Goal: Task Accomplishment & Management: Use online tool/utility

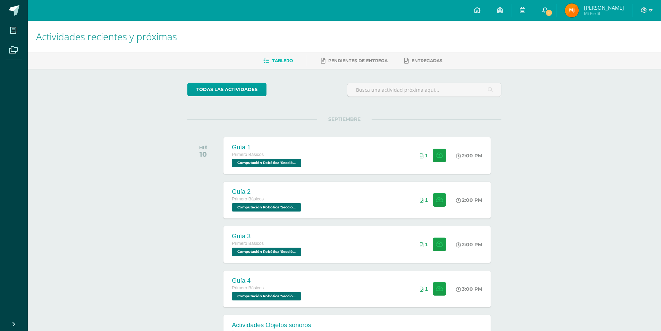
click at [546, 15] on link "1" at bounding box center [545, 10] width 22 height 21
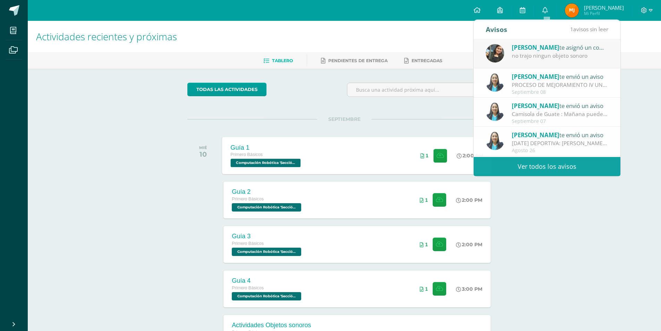
click at [282, 161] on span "Computación Robótica 'Sección Única'" at bounding box center [266, 163] width 70 height 8
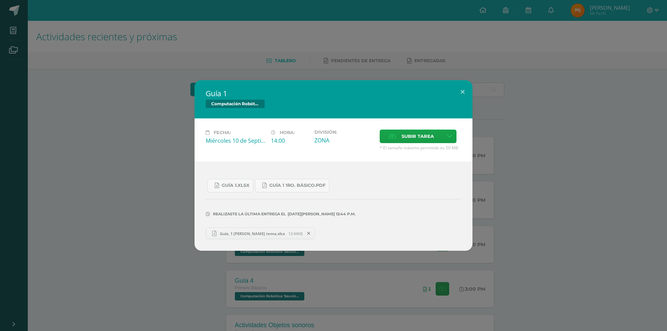
click at [244, 235] on span "Guía_1 [PERSON_NAME] tema.xlsx" at bounding box center [252, 233] width 72 height 5
click at [162, 230] on div "Guía 1 Computación Robótica Fecha: [DATE] Hora: 14:00 División: Subir tarea" at bounding box center [333, 165] width 661 height 170
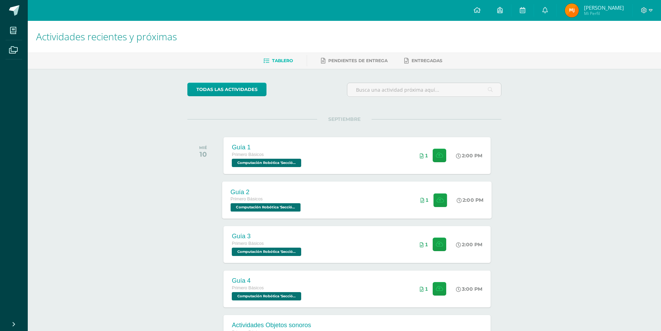
click at [271, 204] on span "Computación Robótica 'Sección Única'" at bounding box center [266, 207] width 70 height 8
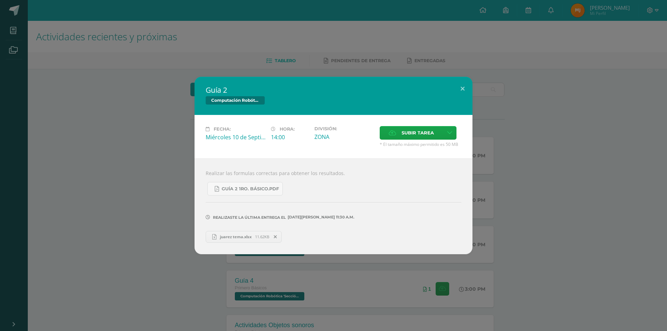
click at [256, 236] on span "11.62KB" at bounding box center [262, 236] width 14 height 5
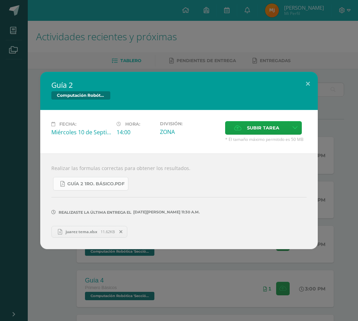
click at [98, 185] on span "Guía 2 1ro. Básico.pdf" at bounding box center [95, 184] width 57 height 6
click at [123, 233] on icon at bounding box center [120, 232] width 3 height 5
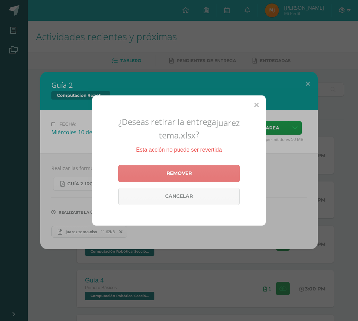
click at [170, 167] on link "Remover" at bounding box center [179, 173] width 122 height 17
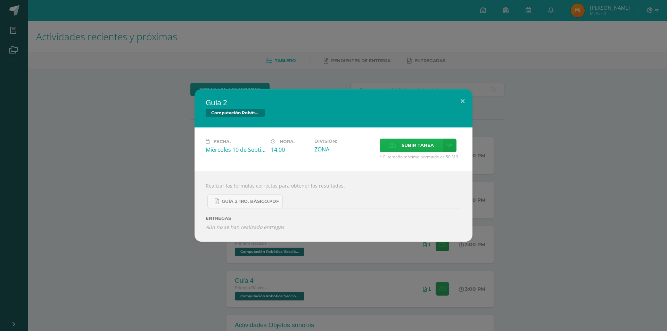
click at [409, 145] on span "Subir tarea" at bounding box center [417, 145] width 32 height 13
click at [0, 0] on input "Subir tarea" at bounding box center [0, 0] width 0 height 0
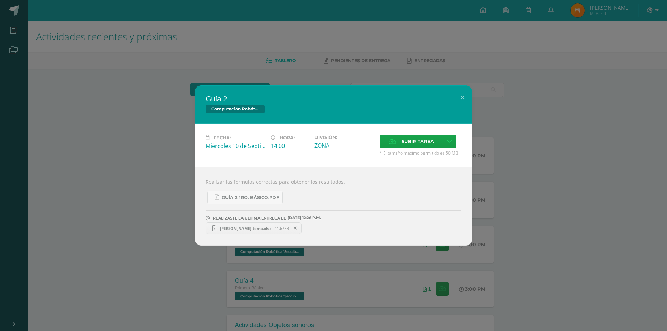
click at [73, 40] on div "Guía 2 Computación Robótica Fecha: [DATE] Hora: 14:00 División: Subir tarea" at bounding box center [333, 165] width 667 height 331
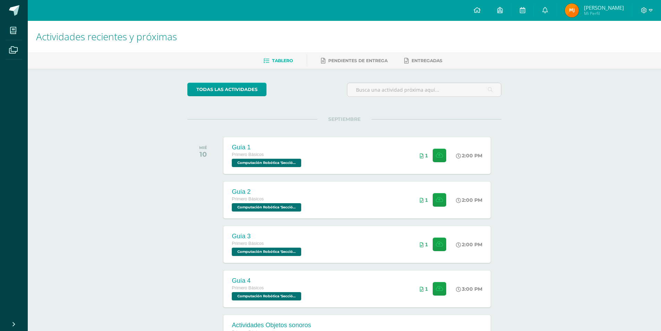
scroll to position [109, 0]
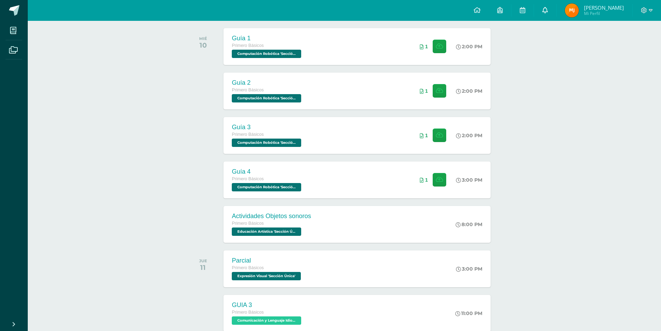
click at [554, 10] on link "0" at bounding box center [545, 10] width 22 height 21
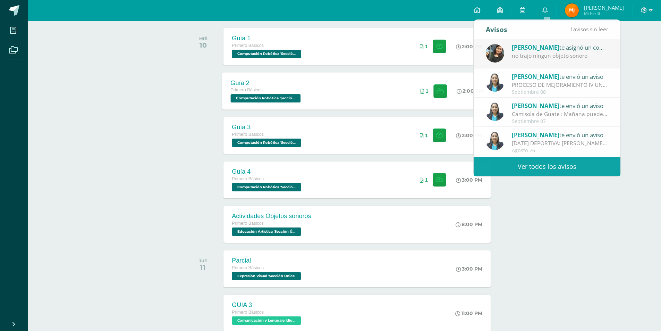
click at [255, 100] on span "Computación Robótica 'Sección Única'" at bounding box center [266, 98] width 70 height 8
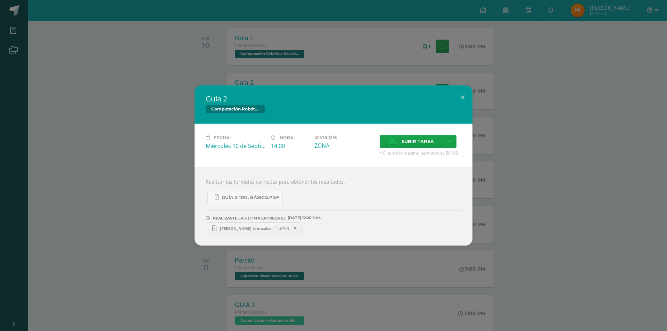
click at [130, 78] on div "Guía 2 Computación Robótica Fecha: [DATE] Hora: 14:00 División: Subir tarea" at bounding box center [333, 165] width 667 height 331
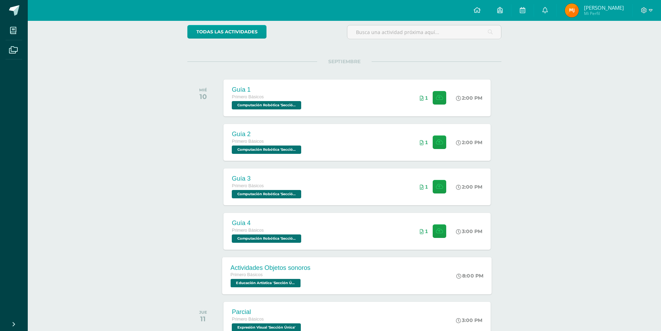
scroll to position [40, 0]
